Goal: Information Seeking & Learning: Check status

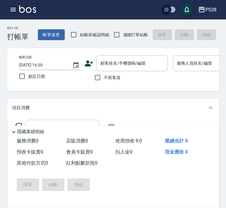
click at [14, 7] on icon "button" at bounding box center [13, 9] width 7 height 7
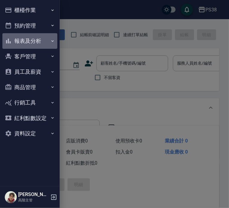
click at [30, 43] on button "報表及分析" at bounding box center [29, 41] width 55 height 16
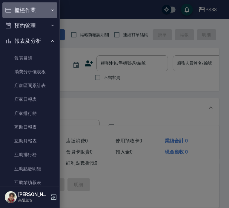
click at [33, 7] on button "櫃檯作業" at bounding box center [29, 10] width 55 height 16
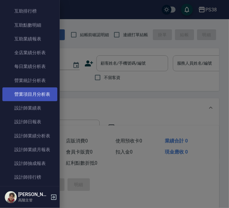
scroll to position [315, 0]
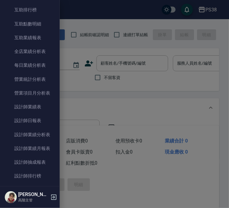
click at [94, 125] on div at bounding box center [114, 104] width 229 height 208
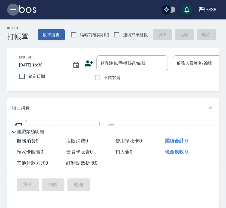
click at [13, 7] on icon "button" at bounding box center [13, 9] width 7 height 7
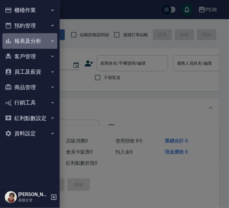
click at [31, 38] on button "報表及分析" at bounding box center [29, 41] width 55 height 16
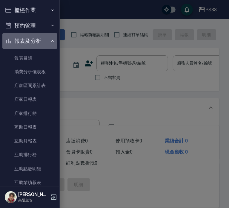
click at [31, 38] on button "報表及分析" at bounding box center [29, 41] width 55 height 16
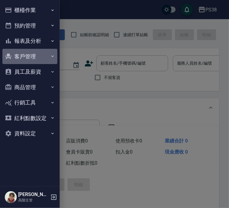
click at [33, 53] on button "客戶管理" at bounding box center [29, 57] width 55 height 16
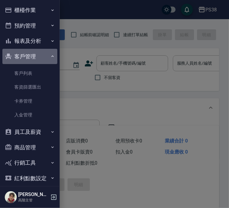
click at [33, 53] on button "客戶管理" at bounding box center [29, 57] width 55 height 16
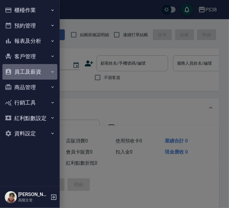
click at [31, 69] on button "員工及薪資" at bounding box center [29, 72] width 55 height 16
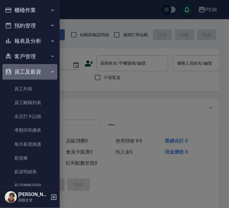
click at [31, 69] on button "員工及薪資" at bounding box center [29, 72] width 55 height 16
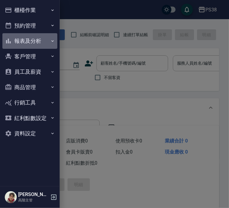
click at [30, 38] on button "報表及分析" at bounding box center [29, 41] width 55 height 16
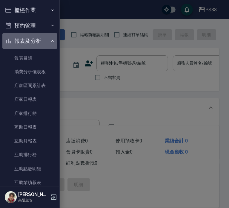
click at [30, 38] on button "報表及分析" at bounding box center [29, 41] width 55 height 16
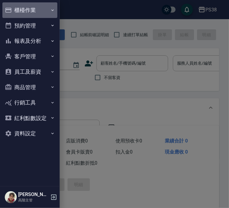
click at [32, 10] on button "櫃檯作業" at bounding box center [29, 10] width 55 height 16
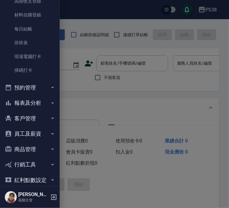
scroll to position [109, 0]
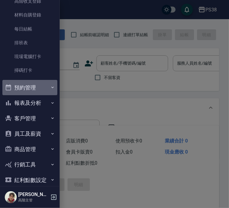
click at [40, 89] on button "預約管理" at bounding box center [29, 88] width 55 height 16
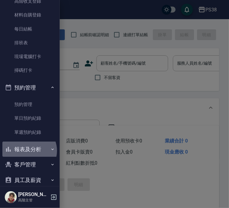
click at [29, 150] on button "報表及分析" at bounding box center [29, 149] width 55 height 16
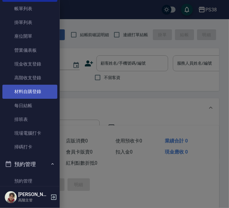
scroll to position [0, 0]
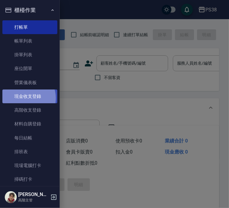
click at [24, 98] on link "現金收支登錄" at bounding box center [29, 96] width 55 height 14
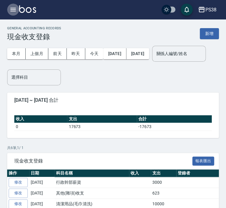
click at [14, 9] on icon "button" at bounding box center [13, 9] width 7 height 7
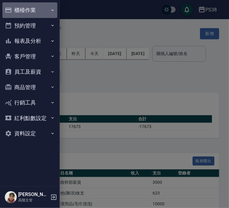
click at [23, 13] on button "櫃檯作業" at bounding box center [29, 10] width 55 height 16
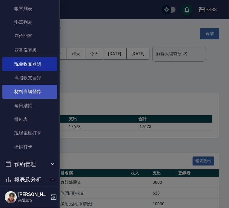
scroll to position [44, 0]
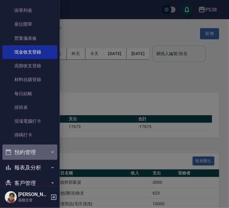
click at [30, 148] on button "預約管理" at bounding box center [29, 152] width 55 height 16
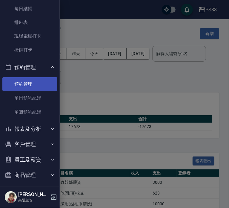
scroll to position [129, 0]
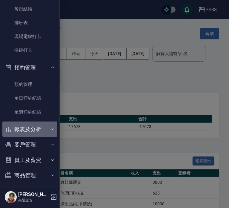
click at [30, 129] on button "報表及分析" at bounding box center [29, 129] width 55 height 16
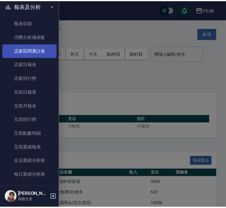
scroll to position [252, 0]
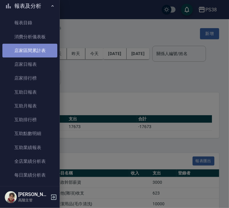
click at [44, 50] on link "店家區間累計表" at bounding box center [29, 51] width 55 height 14
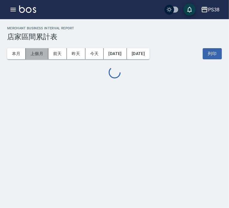
click at [39, 53] on button "上個月" at bounding box center [37, 53] width 23 height 11
